Goal: Information Seeking & Learning: Learn about a topic

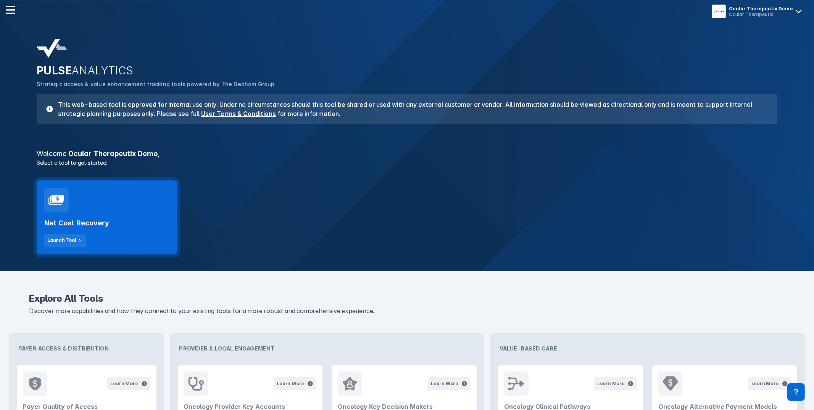
click at [112, 220] on div "Net Cost Recovery Launch Tool" at bounding box center [107, 230] width 126 height 34
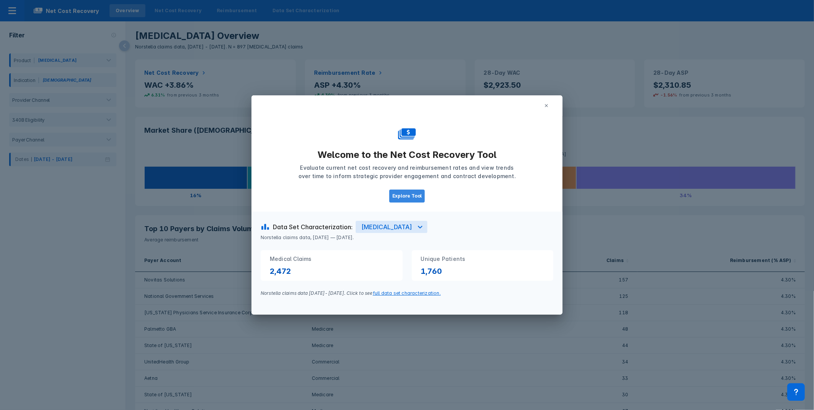
click at [402, 192] on button "Explore Tool" at bounding box center [407, 196] width 36 height 13
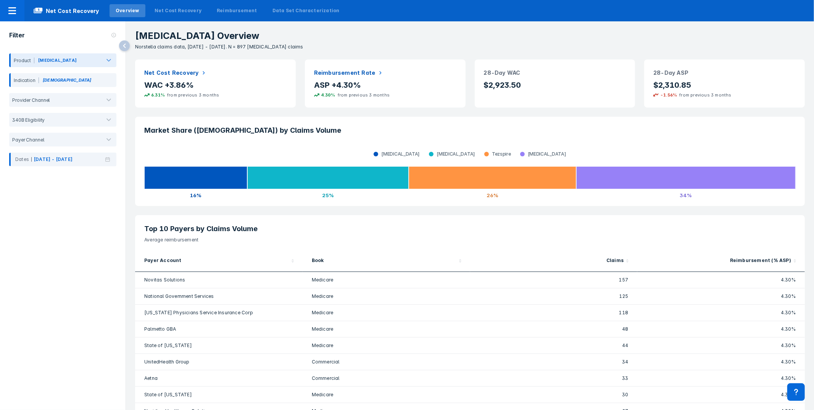
click at [89, 57] on div "Fasenra" at bounding box center [68, 62] width 63 height 10
click at [61, 95] on div "Nucala" at bounding box center [62, 94] width 101 height 15
click at [110, 159] on icon at bounding box center [107, 159] width 5 height 5
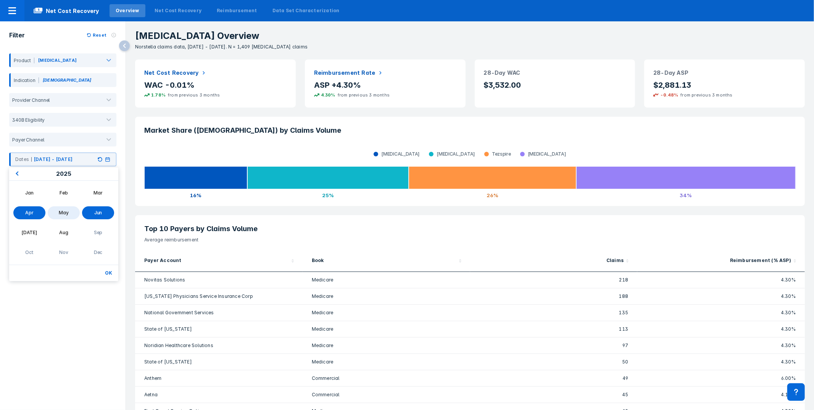
drag, startPoint x: 25, startPoint y: 176, endPoint x: 16, endPoint y: 174, distance: 9.4
click at [23, 176] on div "2025" at bounding box center [63, 174] width 109 height 13
click at [16, 174] on button "Previous Year" at bounding box center [16, 174] width 12 height 12
click at [34, 200] on div "Jan Feb Mar Apr May Jun Jul Aug Sep Oct Nov Dec" at bounding box center [64, 222] width 106 height 75
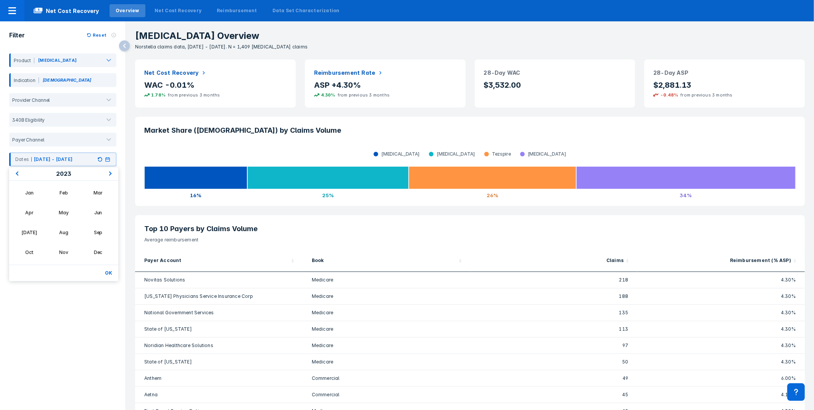
drag, startPoint x: 23, startPoint y: 195, endPoint x: 93, endPoint y: 176, distance: 72.0
click at [24, 195] on div "Jan" at bounding box center [29, 193] width 32 height 13
click at [111, 172] on span "Next Year" at bounding box center [111, 173] width 0 height 9
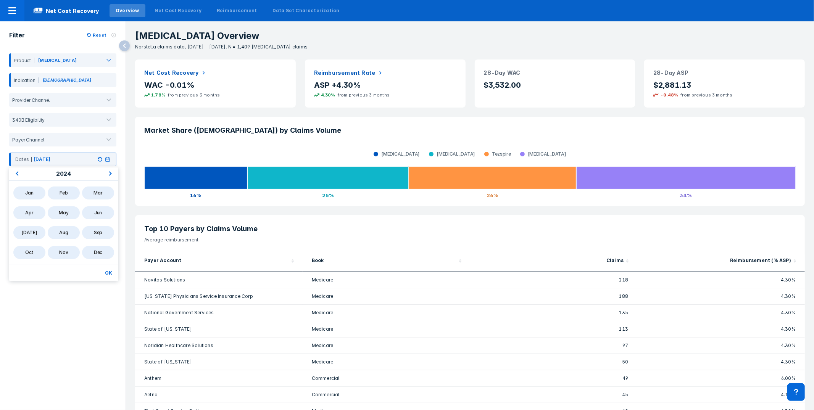
click at [97, 251] on div "Dec" at bounding box center [98, 252] width 32 height 13
click at [108, 271] on button "OK" at bounding box center [108, 273] width 13 height 10
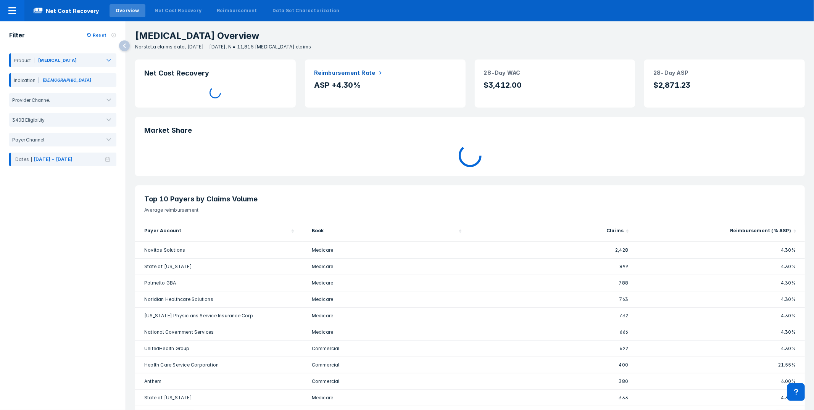
click at [460, 34] on p "Nucala Overview" at bounding box center [474, 36] width 679 height 11
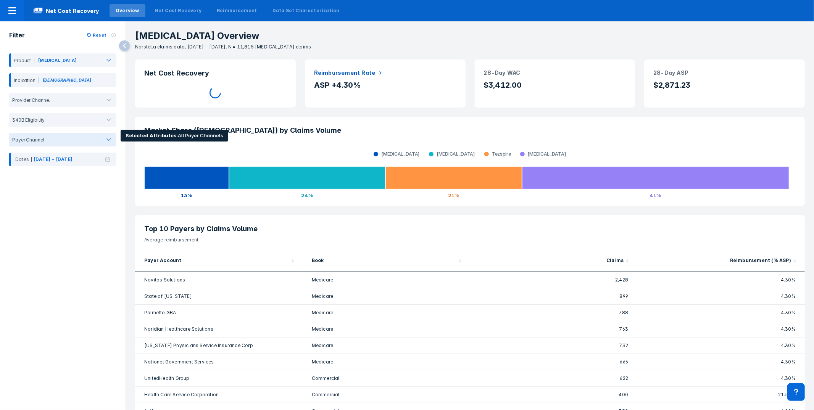
click at [101, 138] on div at bounding box center [108, 139] width 15 height 15
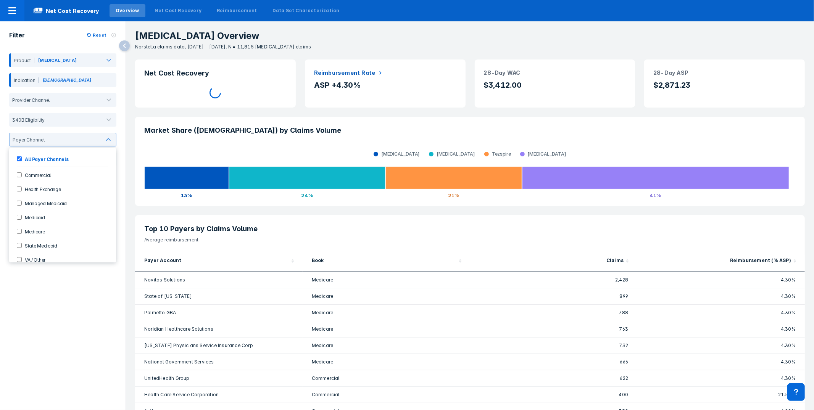
click at [32, 178] on div "Commercial" at bounding box center [62, 175] width 101 height 13
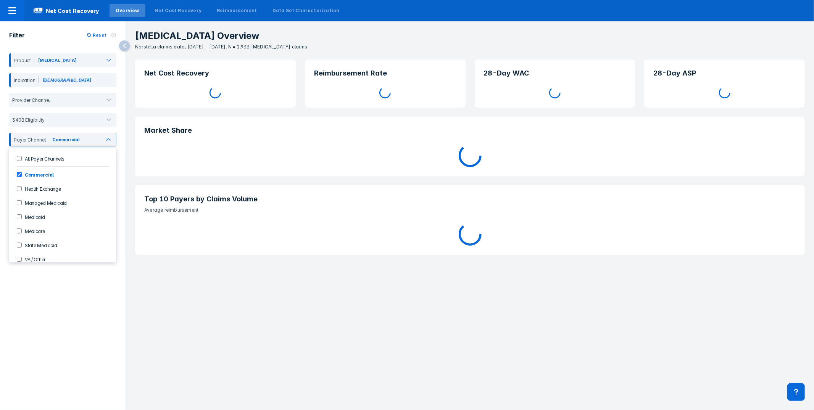
click at [52, 354] on div "Filter Reset Product Nucala Indication Asthma Provider Channel 340B Eligibility…" at bounding box center [63, 207] width 126 height 373
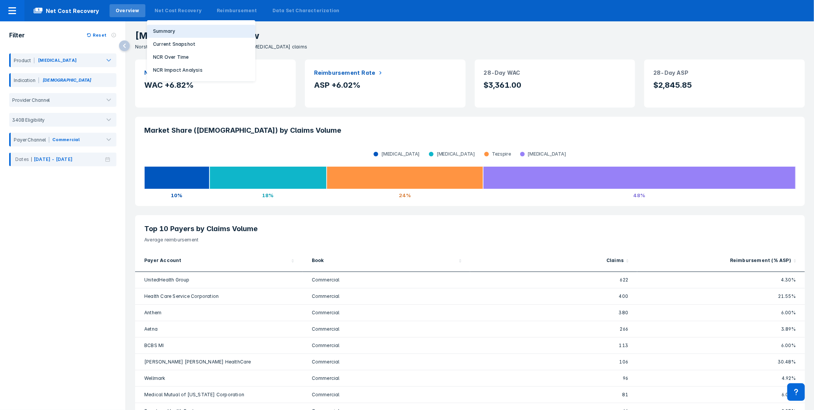
click at [175, 32] on button "Summary" at bounding box center [201, 31] width 108 height 13
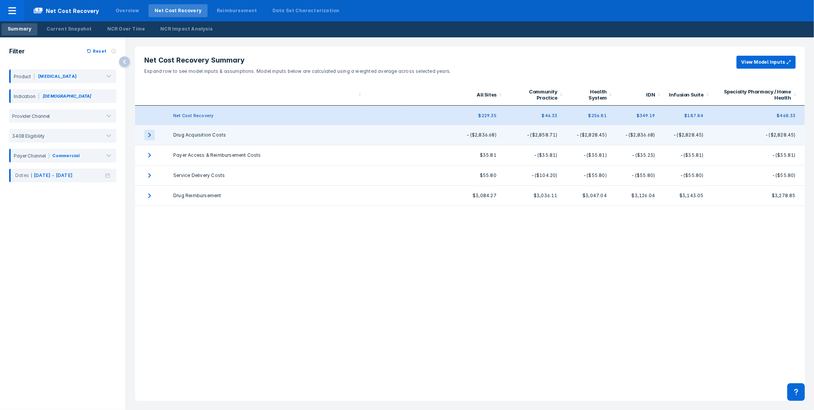
click at [147, 138] on icon "expand row" at bounding box center [149, 135] width 11 height 11
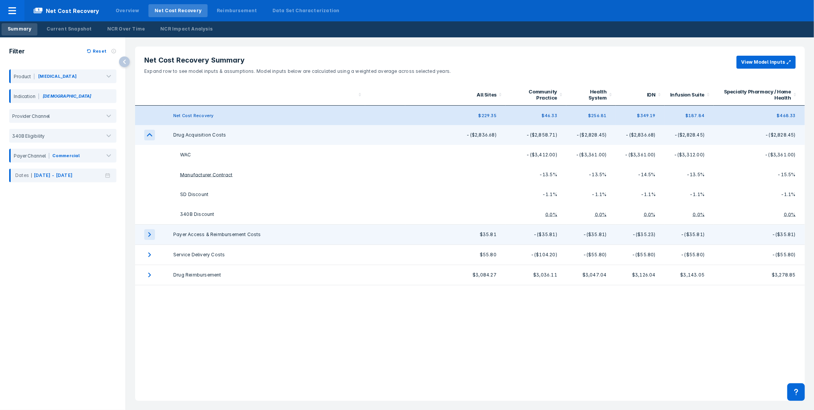
click at [149, 234] on icon "expand row" at bounding box center [149, 234] width 11 height 11
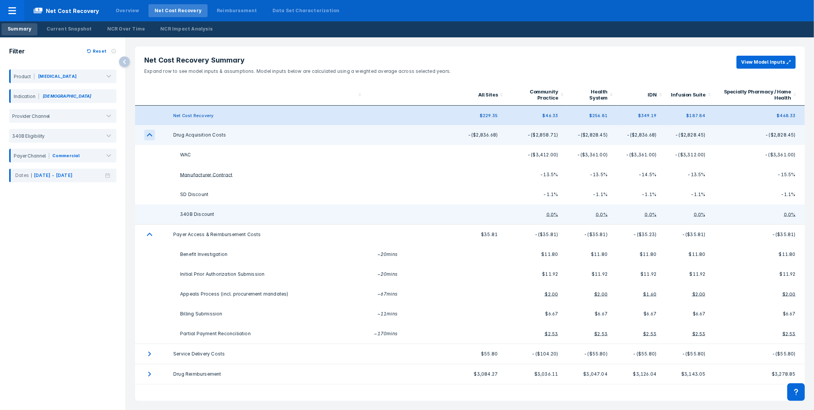
drag, startPoint x: 149, startPoint y: 238, endPoint x: 148, endPoint y: 217, distance: 21.4
click at [149, 238] on icon "expand row" at bounding box center [149, 234] width 11 height 11
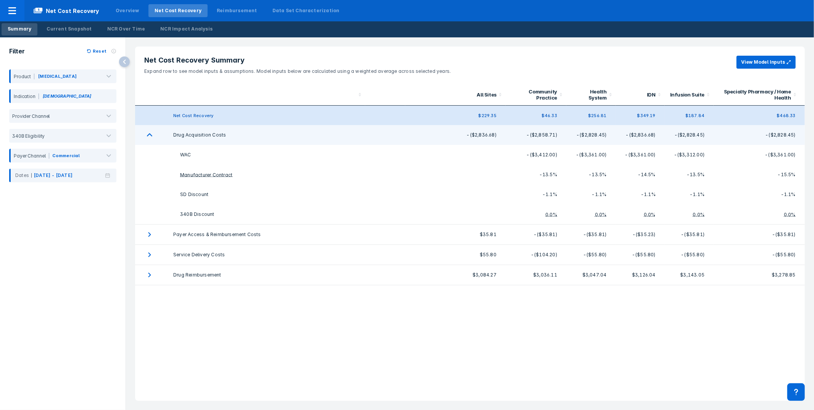
drag, startPoint x: 152, startPoint y: 134, endPoint x: 169, endPoint y: 128, distance: 17.9
click at [152, 134] on icon "expand row" at bounding box center [149, 135] width 11 height 11
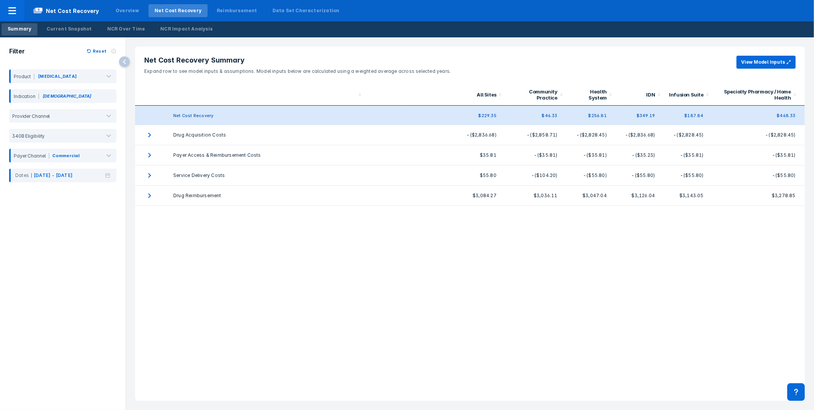
drag, startPoint x: 196, startPoint y: 67, endPoint x: 211, endPoint y: 37, distance: 33.3
click at [198, 64] on div "Net Cost Recovery Summary Expand row to see model inputs & assumptions. Model i…" at bounding box center [297, 65] width 306 height 19
click at [75, 26] on div "Current Snapshot" at bounding box center [69, 29] width 45 height 7
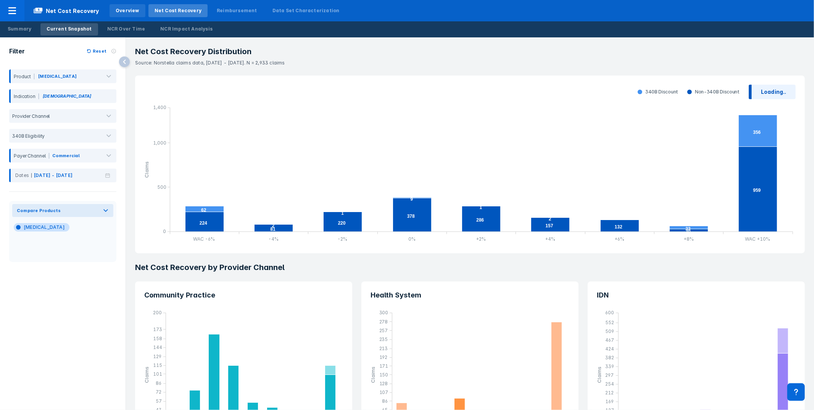
click at [127, 9] on div "Overview" at bounding box center [128, 10] width 24 height 7
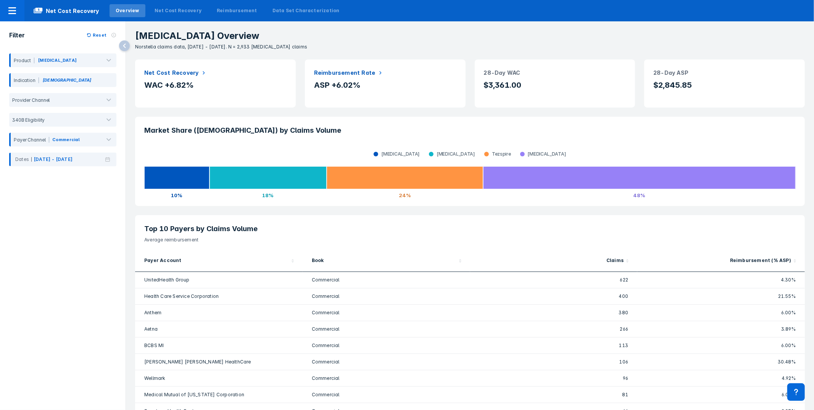
click at [492, 31] on p "Nucala Overview" at bounding box center [474, 36] width 679 height 11
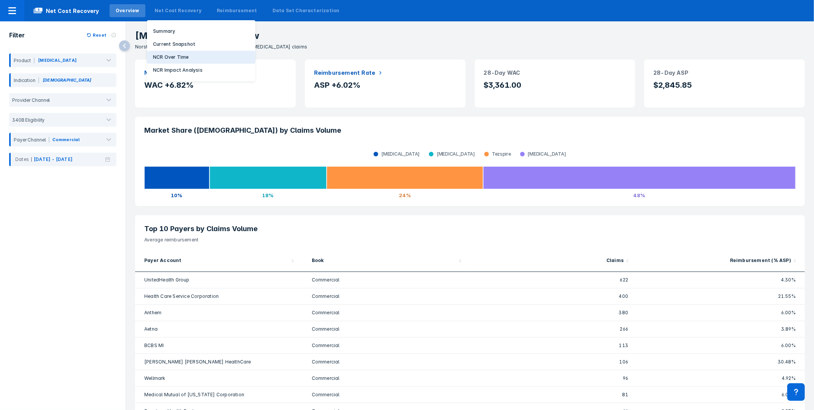
click at [166, 60] on p "NCR Over Time" at bounding box center [171, 57] width 36 height 7
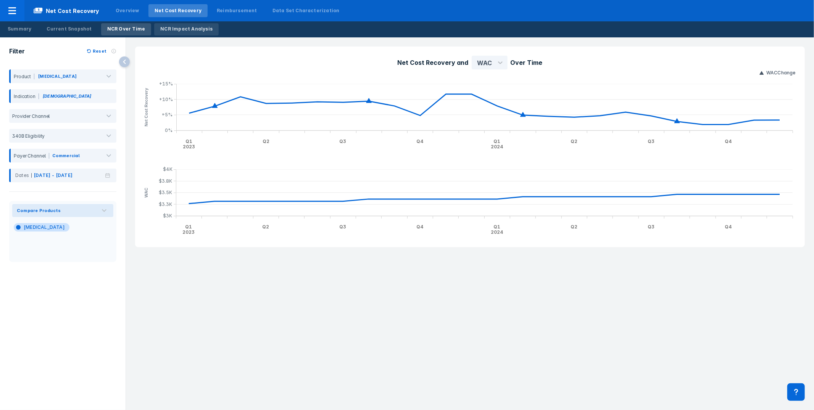
click at [162, 29] on div "NCR Impact Analysis" at bounding box center [186, 29] width 52 height 7
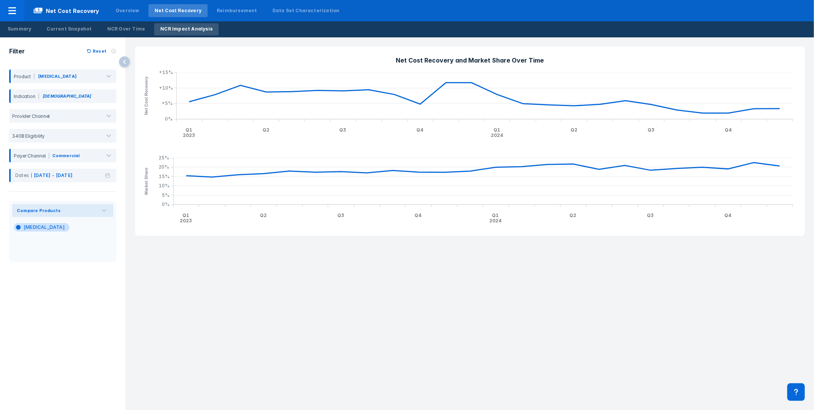
click at [308, 37] on div "Summary Current Snapshot NCR Over Time NCR Impact Analysis" at bounding box center [407, 29] width 814 height 16
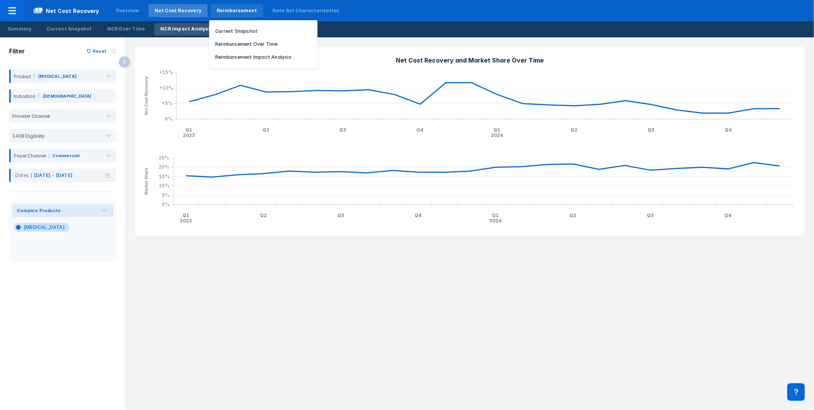
click at [232, 10] on div "Reimbursement" at bounding box center [237, 10] width 40 height 7
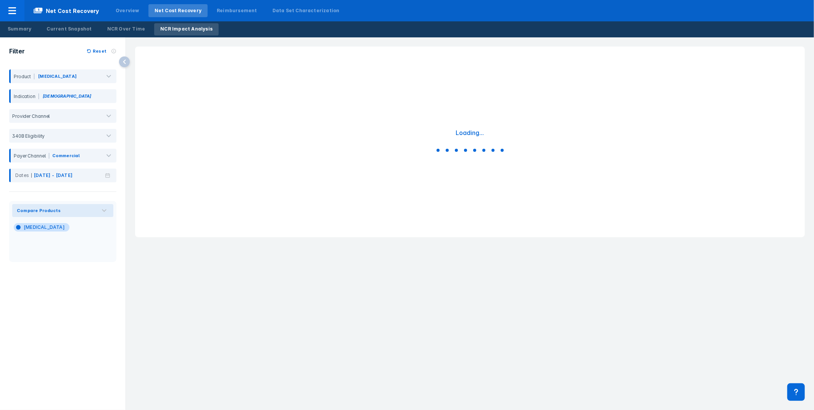
click at [246, 38] on div "Loading..." at bounding box center [470, 141] width 688 height 209
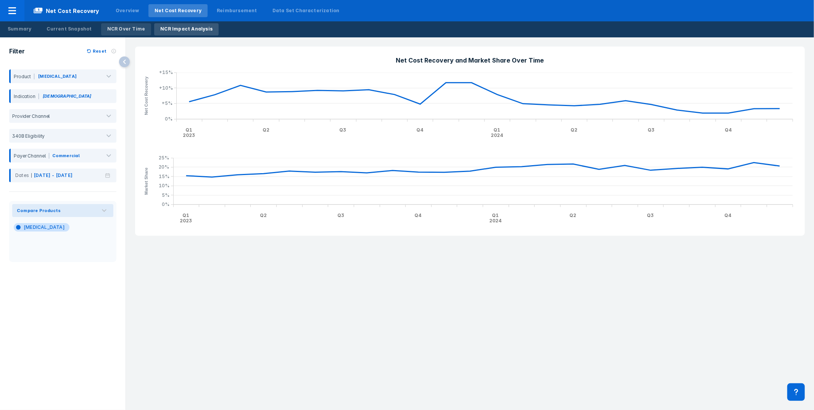
click at [122, 32] on div "NCR Over Time" at bounding box center [126, 29] width 38 height 7
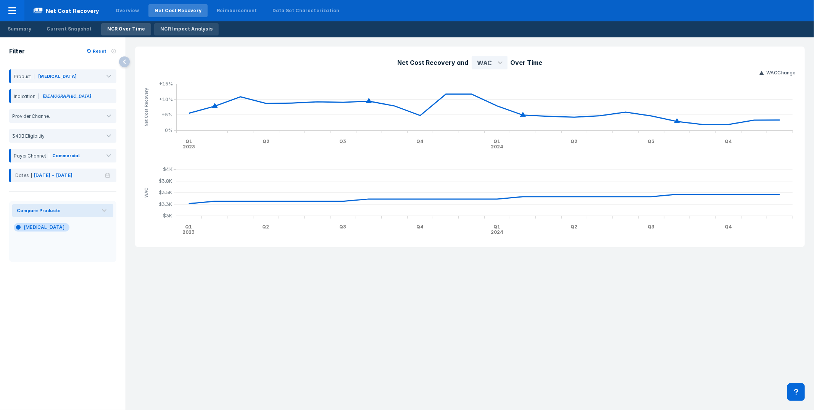
click at [187, 31] on div "NCR Impact Analysis" at bounding box center [186, 29] width 52 height 7
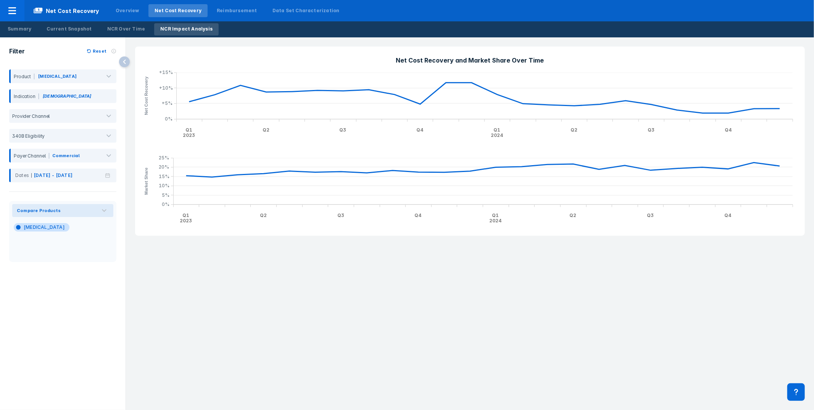
click at [341, 22] on div "Summary Current Snapshot NCR Over Time NCR Impact Analysis" at bounding box center [407, 29] width 814 height 16
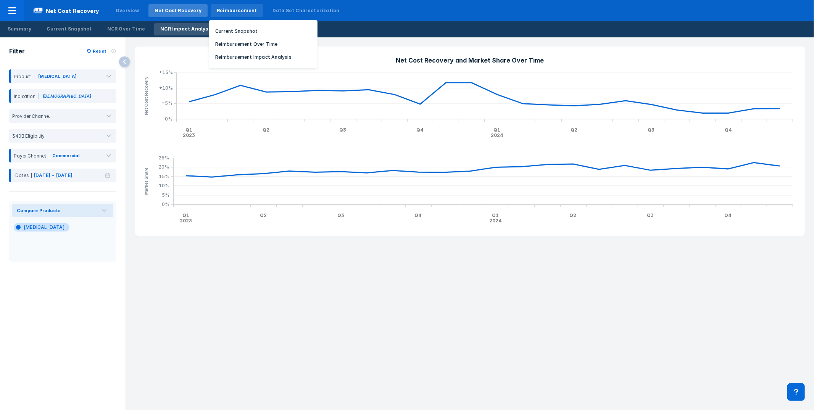
click at [218, 16] on div "Reimbursement" at bounding box center [237, 10] width 53 height 13
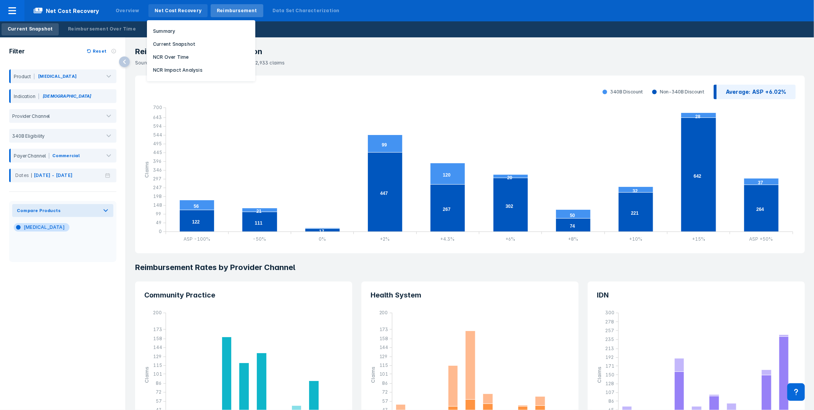
click at [165, 11] on div "Net Cost Recovery" at bounding box center [178, 10] width 47 height 7
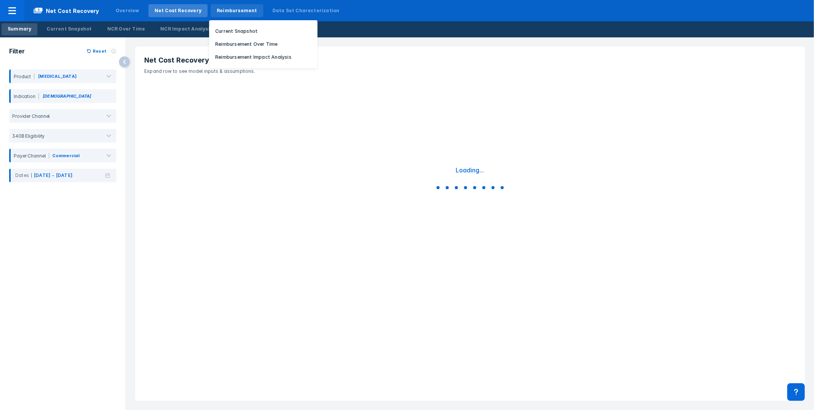
click at [234, 13] on div "Reimbursement" at bounding box center [237, 10] width 40 height 7
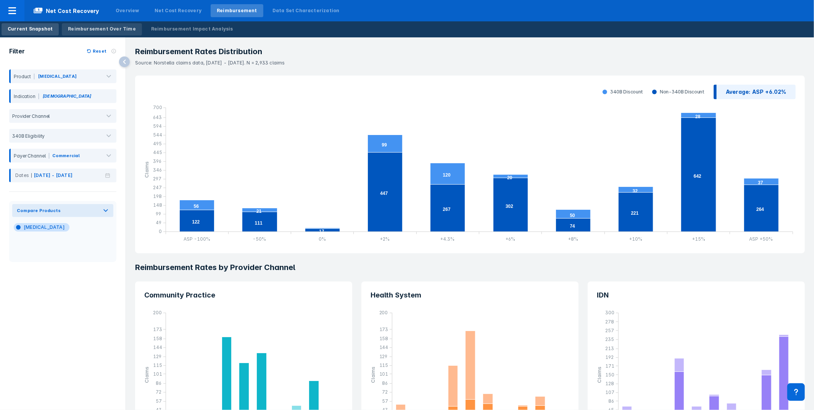
click at [101, 30] on div "Reimbursement Over Time" at bounding box center [102, 29] width 68 height 7
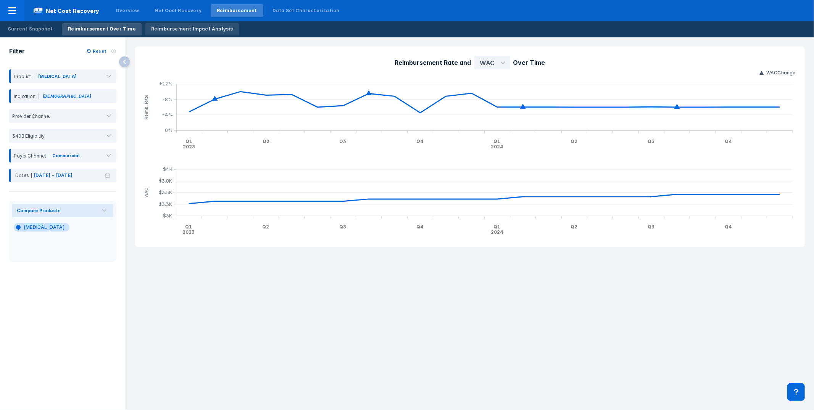
click at [191, 29] on div "Reimbursement Impact Analysis" at bounding box center [192, 29] width 82 height 7
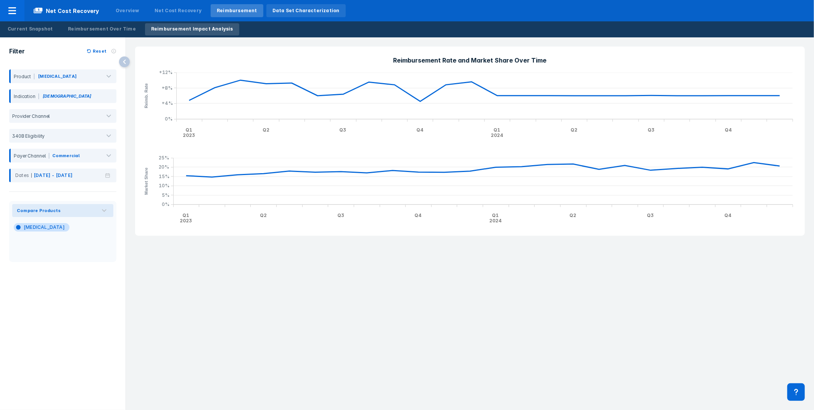
click at [295, 9] on div "Data Set Characterization" at bounding box center [305, 10] width 67 height 7
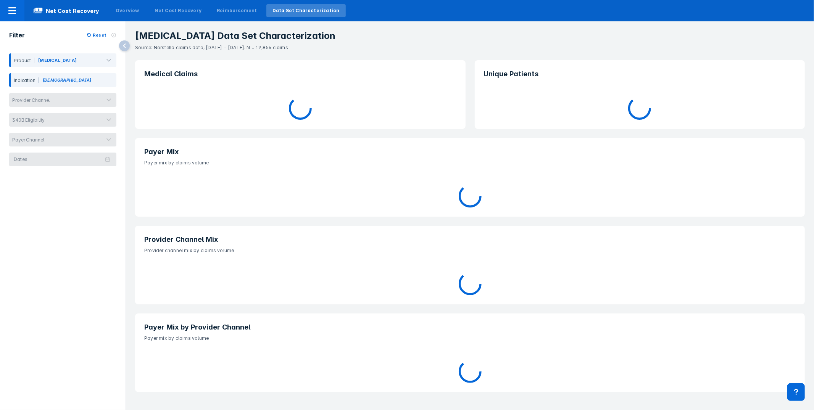
click at [510, 24] on header "Nucala Data Set Characterization Source: Norstella claims data, Dec 2021 - Jul …" at bounding box center [470, 36] width 688 height 30
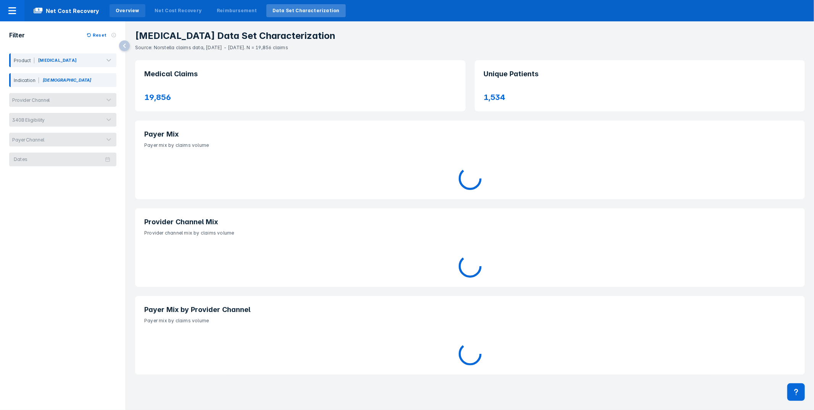
click at [127, 7] on div "Overview" at bounding box center [128, 10] width 24 height 7
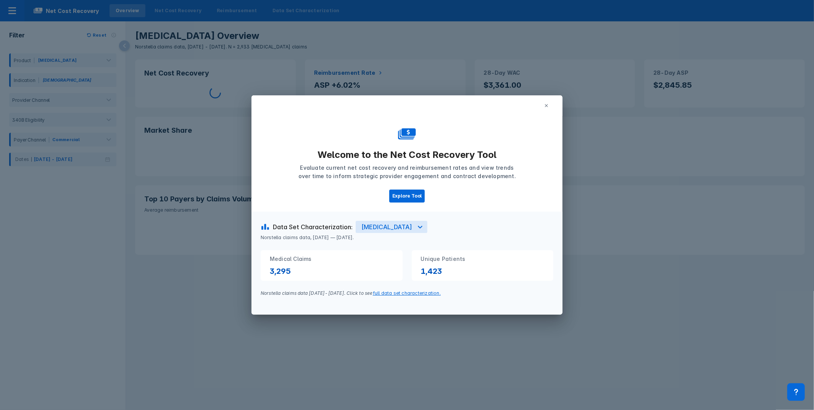
click at [153, 86] on div "Welcome to the Net Cost Recovery Tool Evaluate current net cost recovery and re…" at bounding box center [407, 205] width 814 height 410
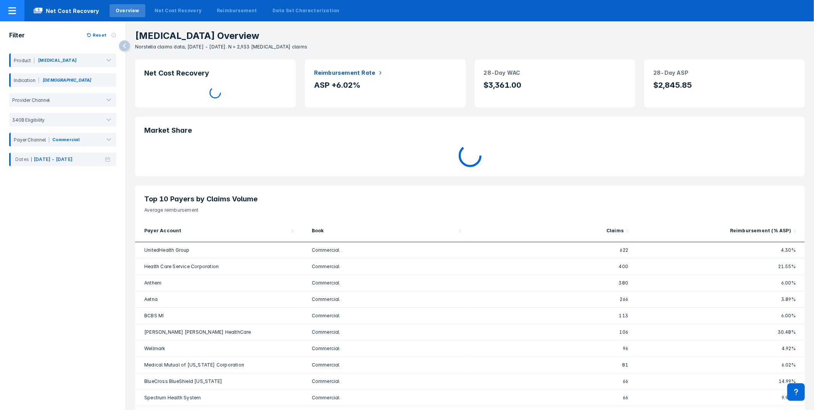
click at [15, 13] on icon at bounding box center [12, 10] width 9 height 9
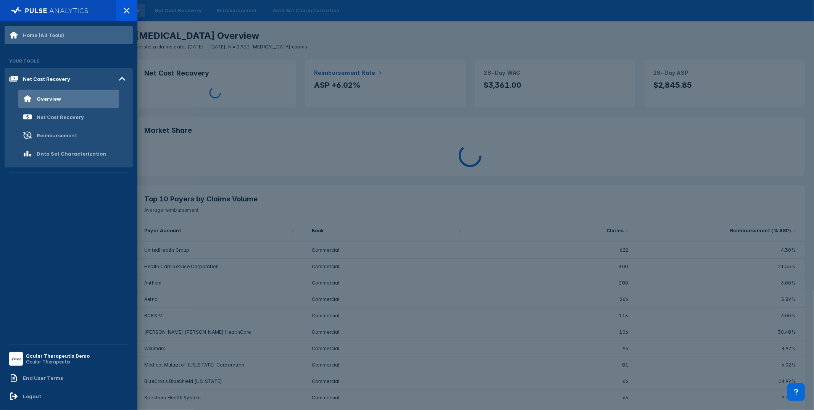
click at [62, 39] on div "Home (All Tools)" at bounding box center [36, 35] width 55 height 9
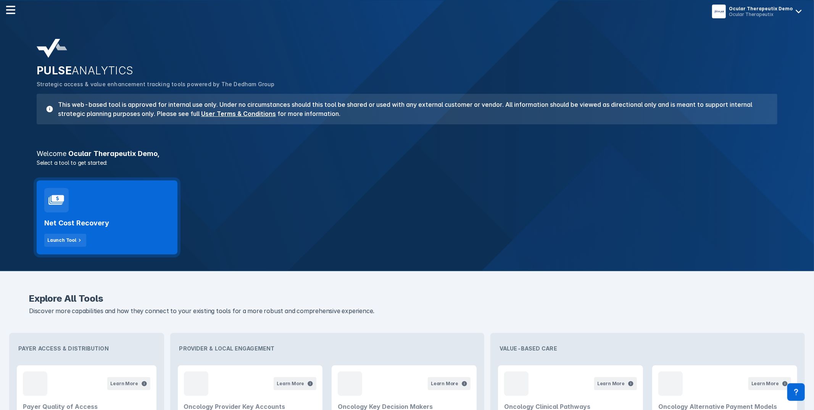
click at [112, 218] on div "Net Cost Recovery Launch Tool" at bounding box center [107, 230] width 126 height 34
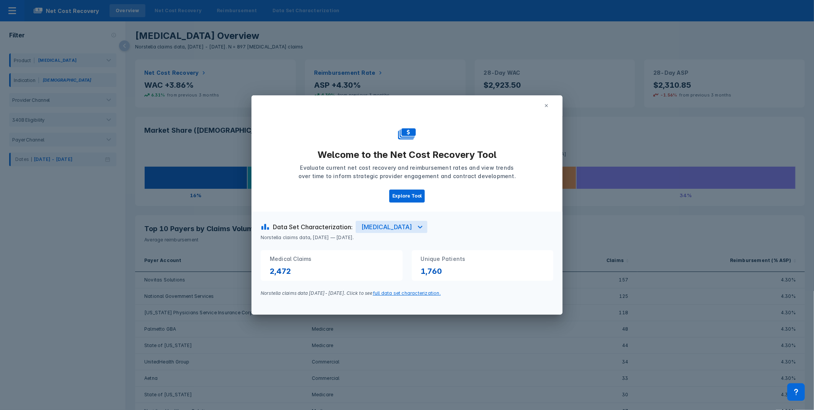
click at [548, 105] on icon at bounding box center [546, 105] width 5 height 5
